Goal: Task Accomplishment & Management: Use online tool/utility

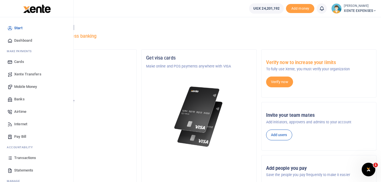
click at [25, 160] on span "Transactions" at bounding box center [25, 158] width 22 height 6
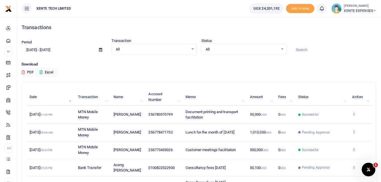
click at [355, 150] on icon at bounding box center [354, 150] width 4 height 4
click at [323, 172] on link "Send again" at bounding box center [333, 172] width 45 height 8
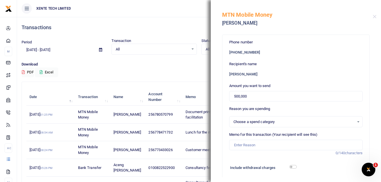
select select "15"
click at [323, 172] on div at bounding box center [330, 168] width 69 height 9
click at [323, 172] on dt "Include withdrawal charges" at bounding box center [296, 169] width 138 height 10
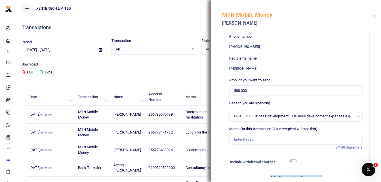
click at [323, 172] on form "Phone number +256 773433026 Recipient's name Francis Nkurunungi Amount you want…" at bounding box center [295, 164] width 133 height 261
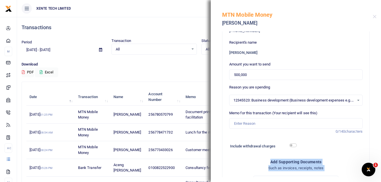
scroll to position [27, 0]
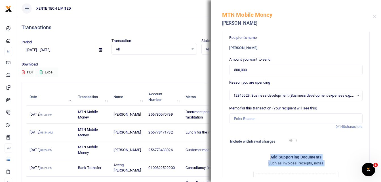
click at [323, 172] on form "Phone number +256 773433026 Recipient's name Francis Nkurunungi Amount you want…" at bounding box center [295, 143] width 133 height 261
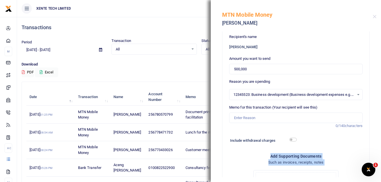
click at [253, 163] on h4 "Such as invoices, receipts, notes" at bounding box center [295, 163] width 133 height 6
drag, startPoint x: 249, startPoint y: 72, endPoint x: 217, endPoint y: 70, distance: 32.1
click at [217, 70] on div "Phone number +256 773433026 Recipient's name Francis Nkurunungi Amount you want…" at bounding box center [296, 105] width 170 height 146
type input "25,100"
click at [249, 121] on input "Memo for this transaction (Your recipient will see this)" at bounding box center [295, 118] width 133 height 11
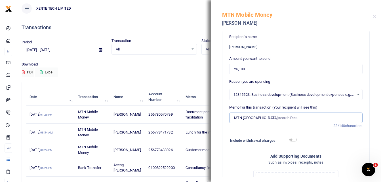
type input "MTN [GEOGRAPHIC_DATA] search fees"
click at [356, 95] on div "12345523: Business development (Business development expenses e.g. meetings, tr…" at bounding box center [296, 95] width 133 height 6
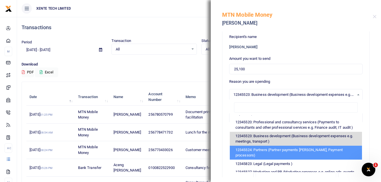
scroll to position [61, 0]
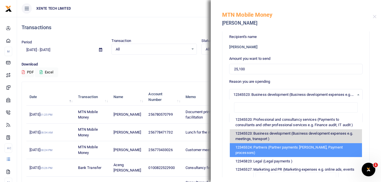
click at [324, 156] on li "12345524: Partners (Partner payments e.g. Banks, Payment processors)" at bounding box center [296, 150] width 132 height 14
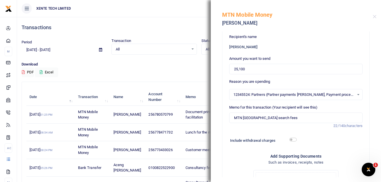
scroll to position [27, 0]
click at [355, 96] on div "12345524: Partners (Partner payments e.g. Banks, Payment processors) Select an …" at bounding box center [296, 95] width 133 height 6
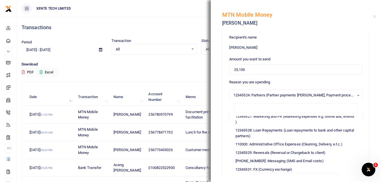
scroll to position [118, 0]
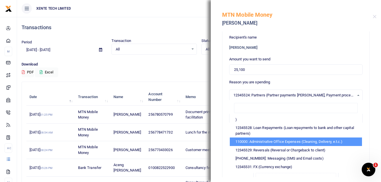
click at [331, 146] on li "110000: Administrative Office Expenses (Cleaning, Delivery, e.t.c.)" at bounding box center [296, 142] width 132 height 9
select select "21"
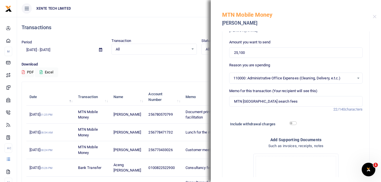
scroll to position [0, 0]
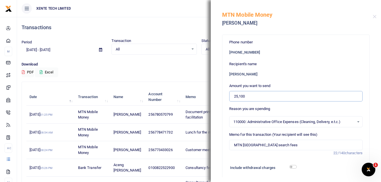
click at [233, 98] on input "25,100" at bounding box center [295, 96] width 133 height 11
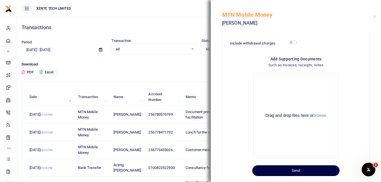
scroll to position [137, 0]
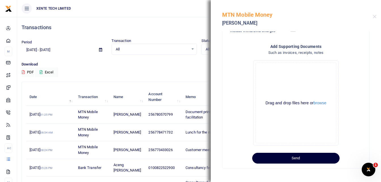
click at [313, 158] on button "Send" at bounding box center [295, 158] width 87 height 11
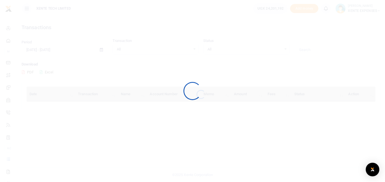
click at [196, 68] on div at bounding box center [192, 91] width 385 height 182
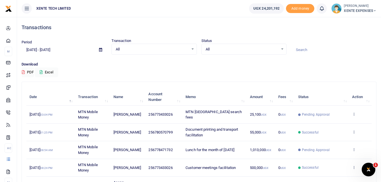
click at [299, 51] on input at bounding box center [333, 50] width 85 height 10
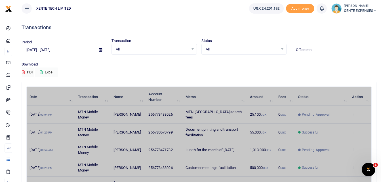
type input "Office rent"
